Goal: Transaction & Acquisition: Purchase product/service

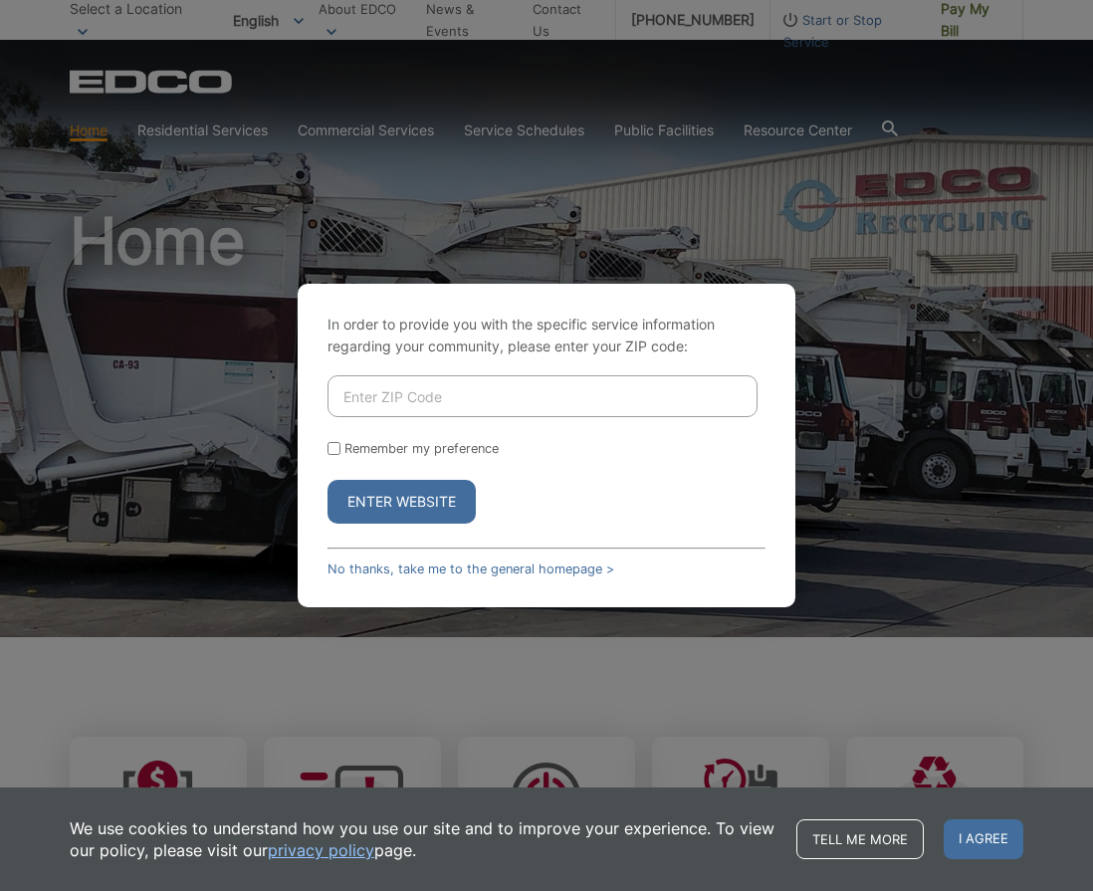
click at [399, 370] on div "In order to provide you with the specific service information regarding your co…" at bounding box center [547, 445] width 498 height 323
click at [371, 390] on input "Enter ZIP Code" at bounding box center [542, 396] width 430 height 42
type input "91950"
click at [401, 502] on button "Enter Website" at bounding box center [401, 502] width 148 height 44
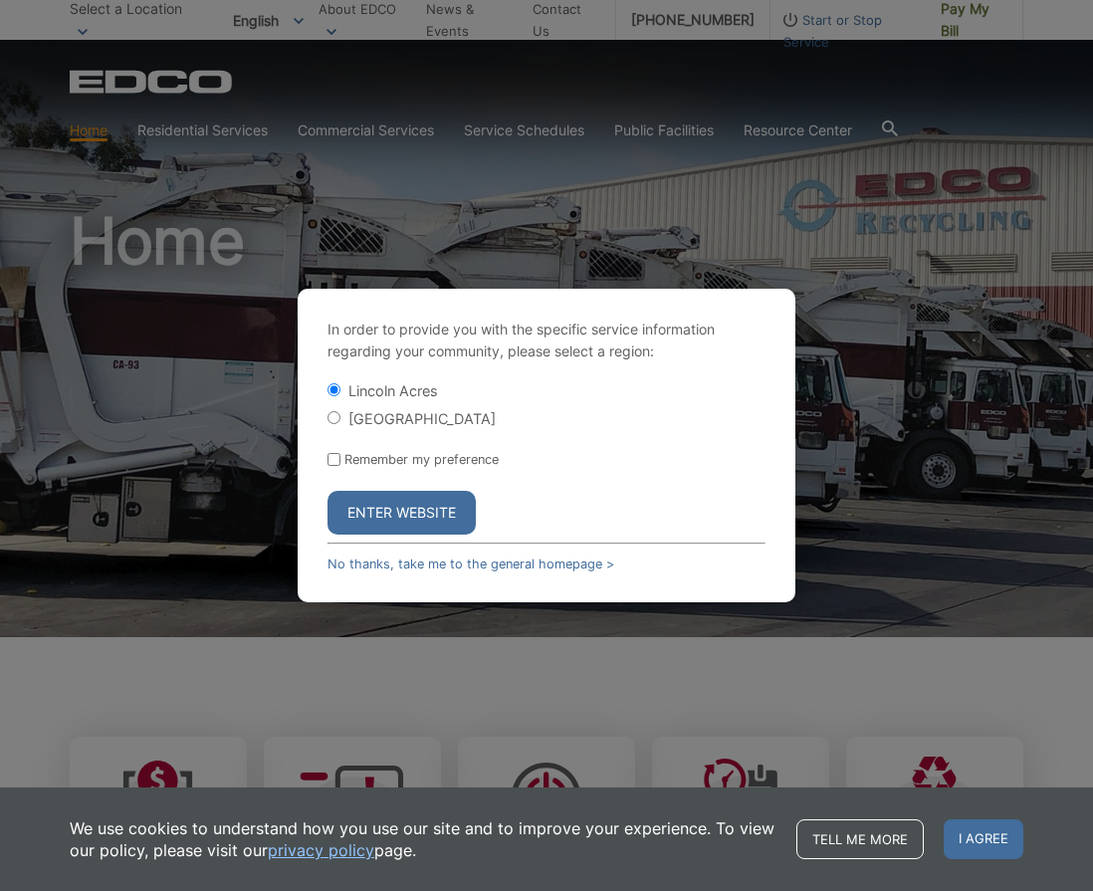
click at [389, 518] on button "Enter Website" at bounding box center [401, 513] width 148 height 44
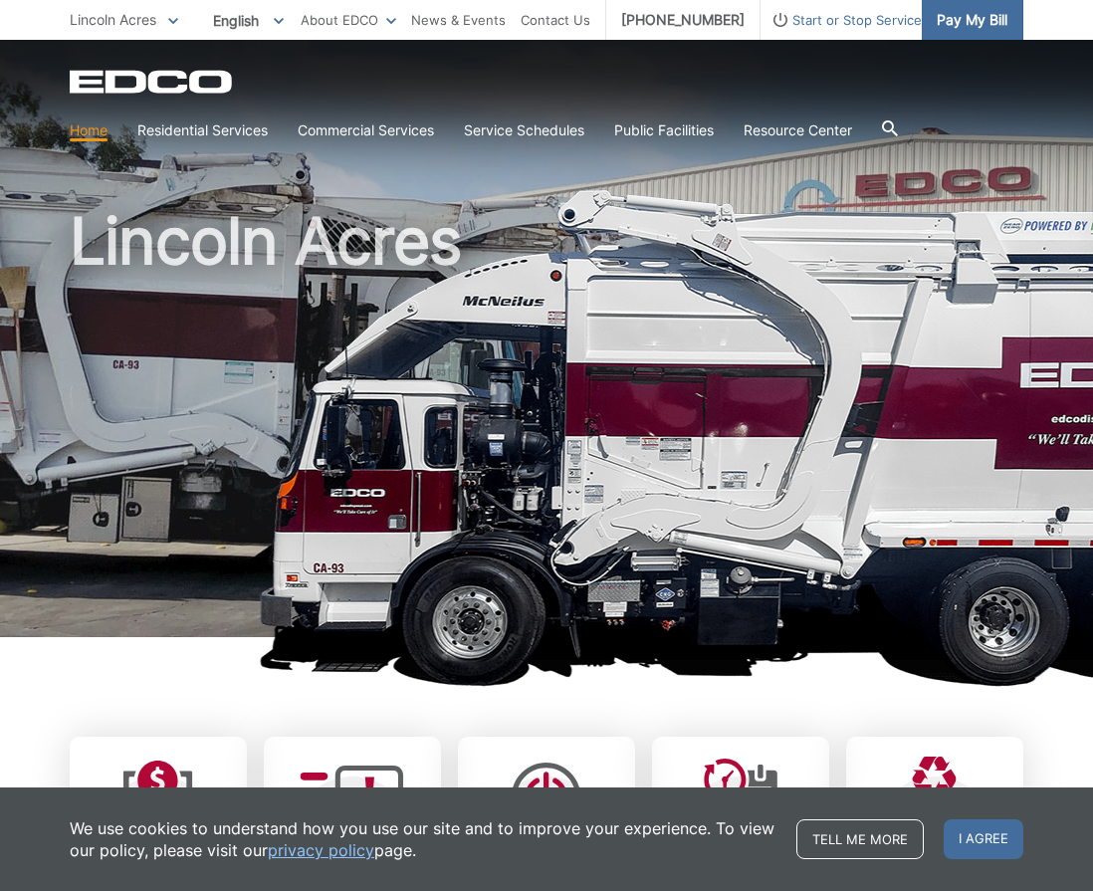
click at [988, 9] on span "Pay My Bill" at bounding box center [972, 20] width 71 height 22
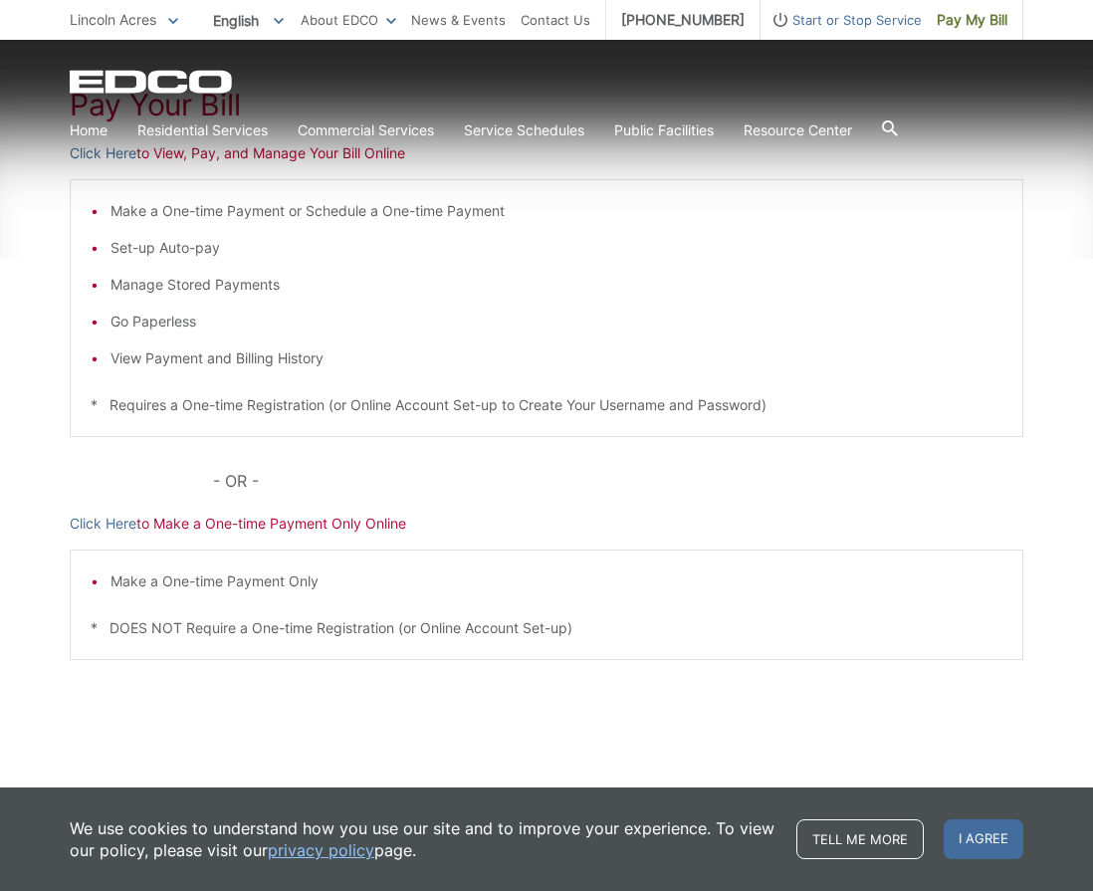
scroll to position [361, 0]
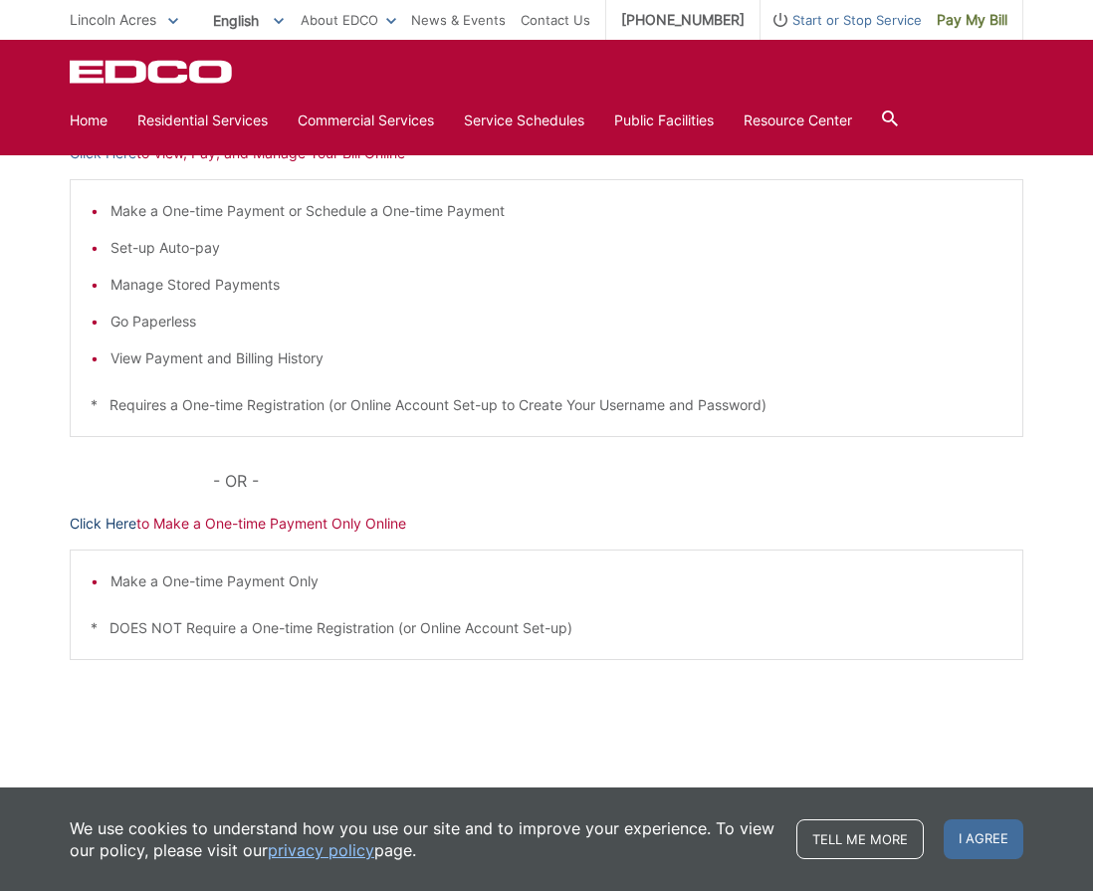
click at [103, 524] on link "Click Here" at bounding box center [103, 524] width 67 height 22
